Goal: Check status: Check status

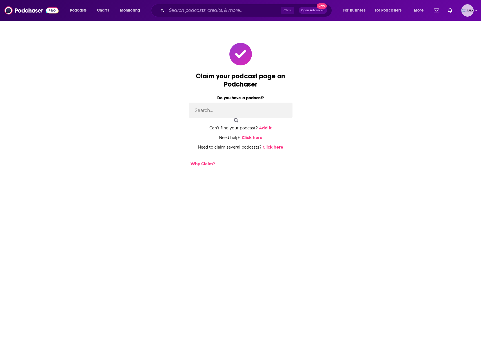
click at [466, 12] on img "Logged in as Apex" at bounding box center [467, 10] width 12 height 12
click at [86, 14] on span "Podcasts" at bounding box center [78, 10] width 17 height 8
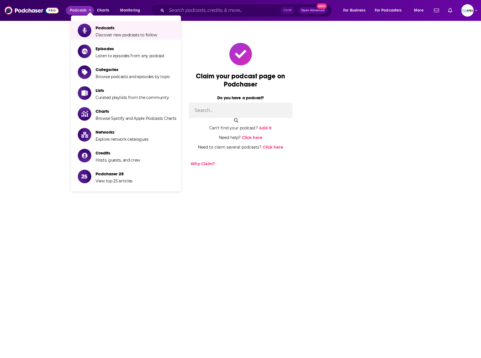
click at [346, 64] on div "Claim your podcast page on Podchaser Do you have a podcast? Can't find your pod…" at bounding box center [241, 105] width 342 height 142
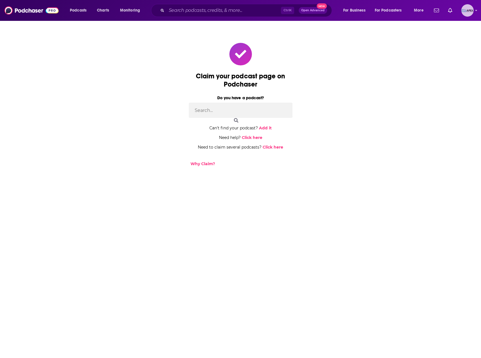
click at [472, 12] on img "Logged in as Apex" at bounding box center [467, 10] width 12 height 12
click at [438, 68] on span "My Podcasts" at bounding box center [443, 69] width 22 height 4
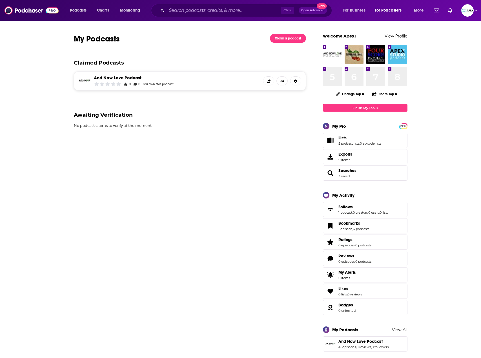
click at [127, 77] on link "And Now Love Podcast" at bounding box center [134, 77] width 80 height 5
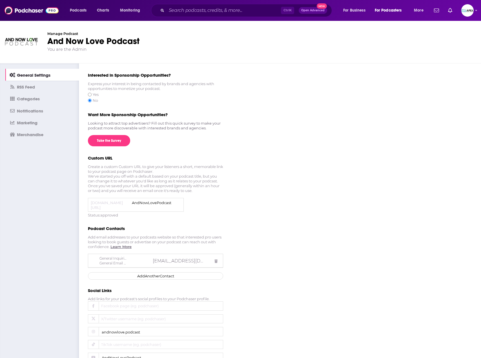
click at [20, 38] on img at bounding box center [22, 42] width 34 height 34
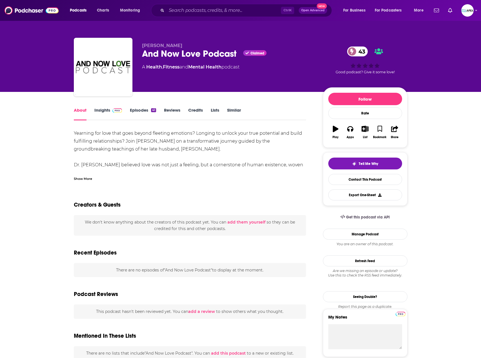
click at [106, 108] on link "Insights" at bounding box center [108, 113] width 28 height 13
